Goal: Task Accomplishment & Management: Manage account settings

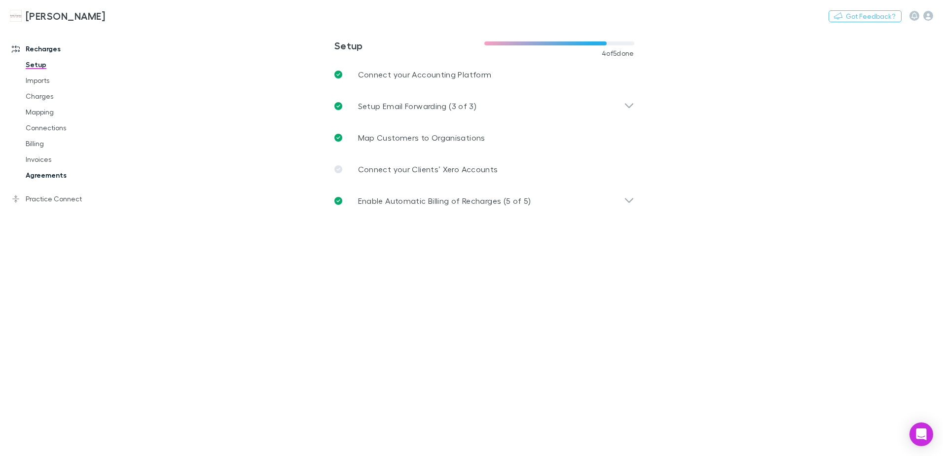
click at [66, 175] on link "Agreements" at bounding box center [74, 175] width 117 height 16
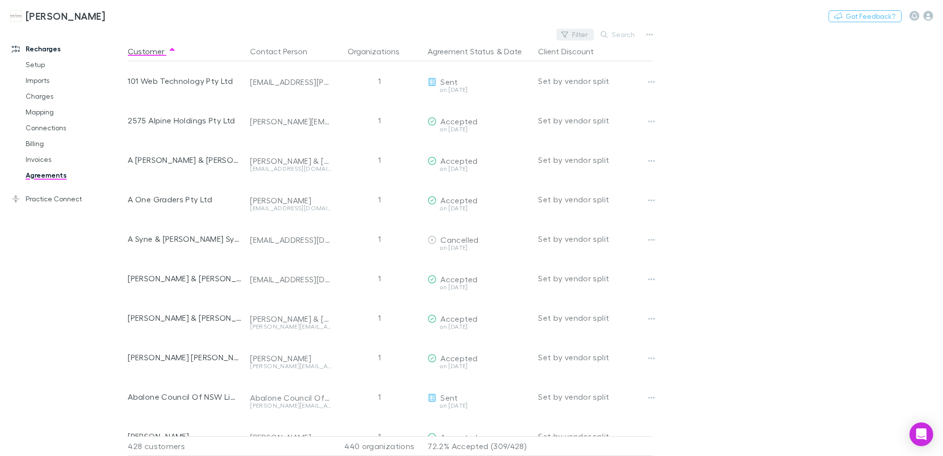
click at [577, 35] on button "Filter" at bounding box center [574, 35] width 37 height 12
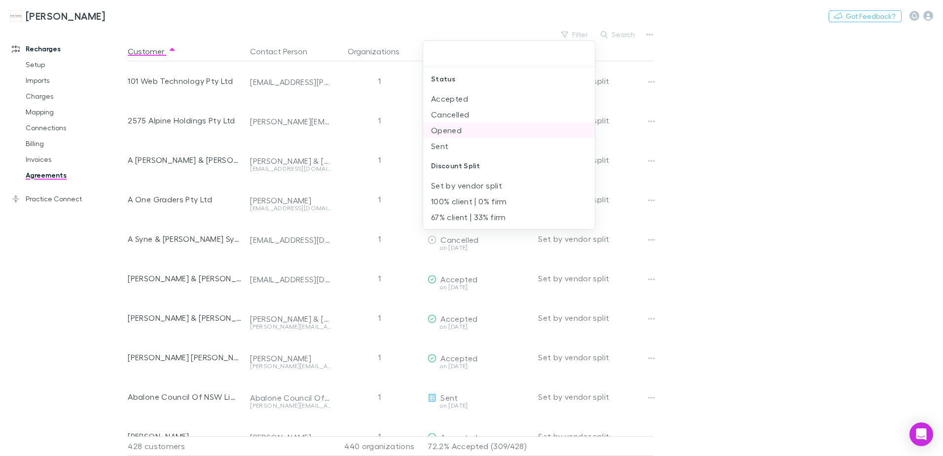
click at [462, 126] on li "Opened" at bounding box center [509, 130] width 172 height 16
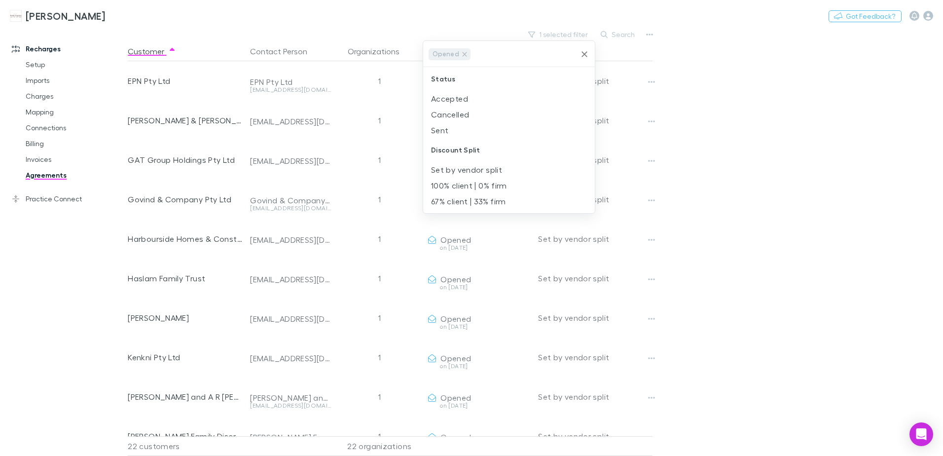
click at [462, 126] on li "Sent" at bounding box center [509, 130] width 172 height 16
drag, startPoint x: 802, startPoint y: 124, endPoint x: 720, endPoint y: 149, distance: 85.8
click at [799, 124] on div at bounding box center [471, 228] width 943 height 456
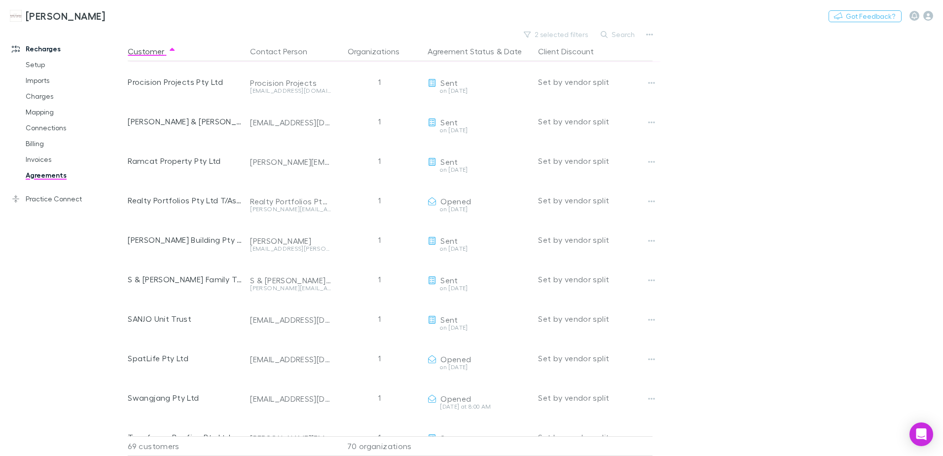
scroll to position [1950, 0]
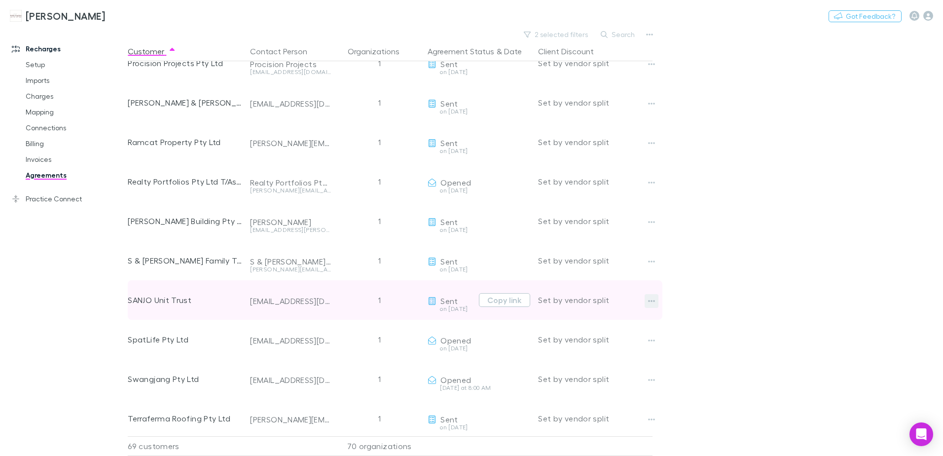
click at [656, 299] on button "button" at bounding box center [651, 301] width 14 height 14
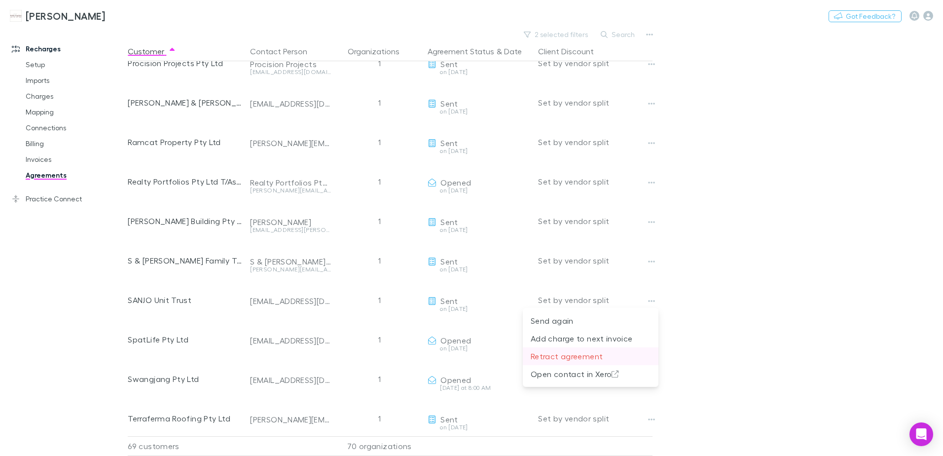
click at [584, 356] on p "Retract agreement" at bounding box center [590, 356] width 120 height 12
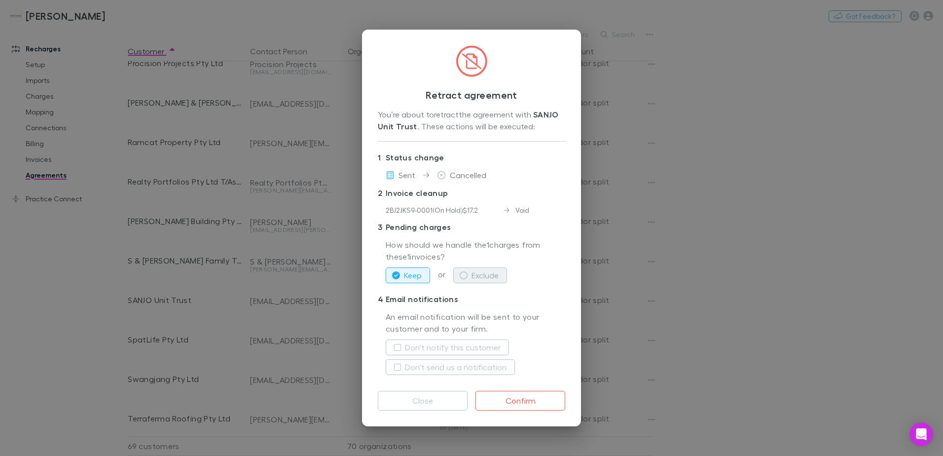
click at [464, 276] on icon "button" at bounding box center [463, 275] width 8 height 8
click at [508, 401] on button "Confirm" at bounding box center [520, 400] width 90 height 20
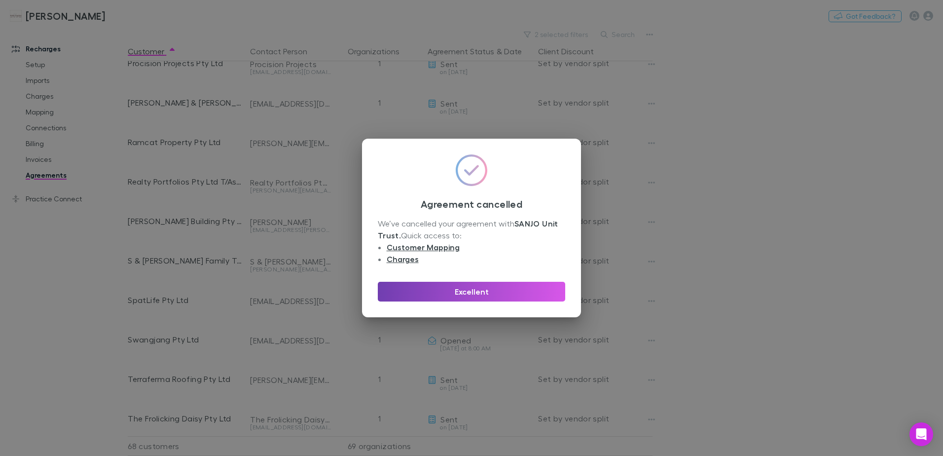
click at [479, 289] on button "Excellent" at bounding box center [471, 291] width 187 height 20
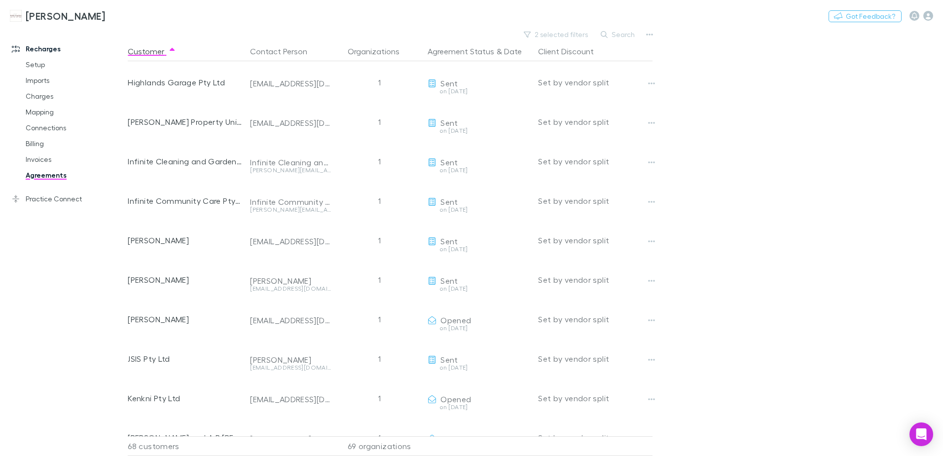
scroll to position [866, 0]
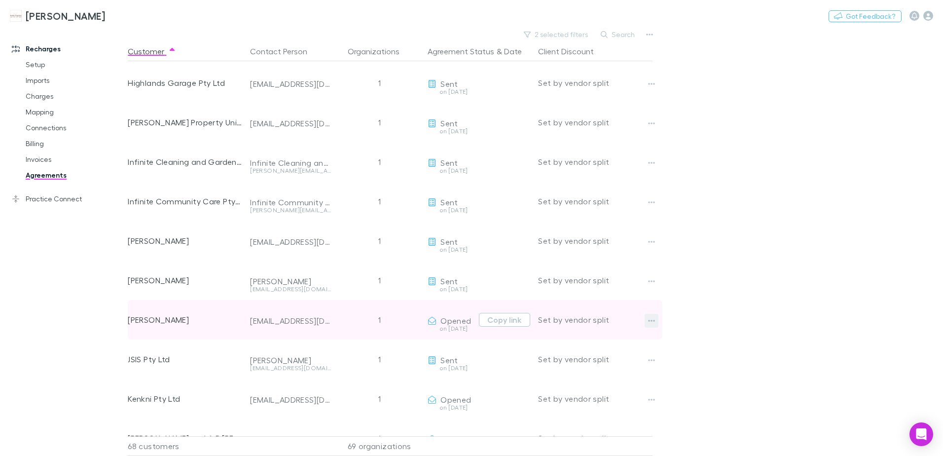
click at [650, 318] on icon "button" at bounding box center [651, 320] width 7 height 8
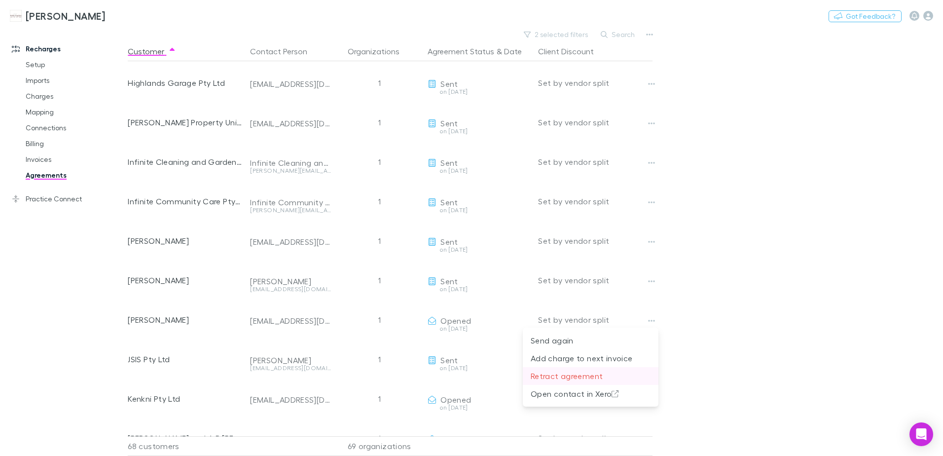
click at [567, 374] on p "Retract agreement" at bounding box center [590, 376] width 120 height 12
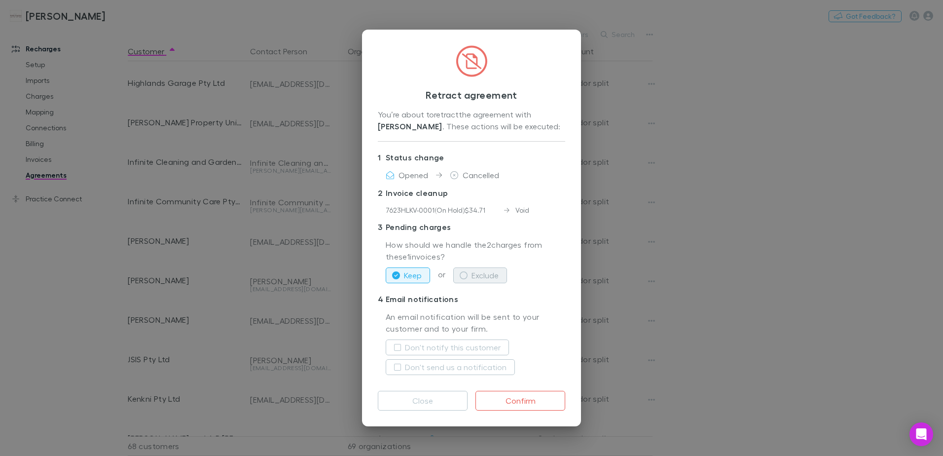
click at [466, 276] on icon "button" at bounding box center [463, 275] width 8 height 8
click at [475, 348] on label "Don't notify this customer" at bounding box center [453, 347] width 96 height 12
click at [523, 400] on button "Confirm" at bounding box center [520, 400] width 90 height 20
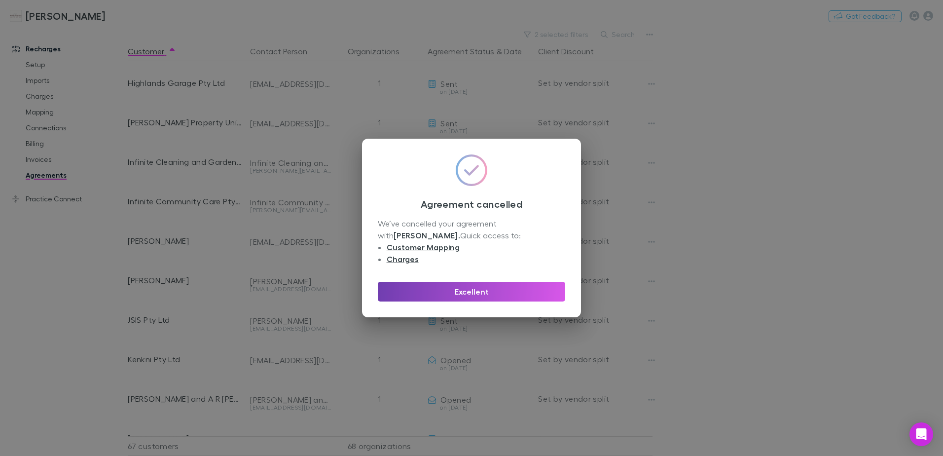
click at [488, 295] on button "Excellent" at bounding box center [471, 291] width 187 height 20
